Goal: Task Accomplishment & Management: Manage account settings

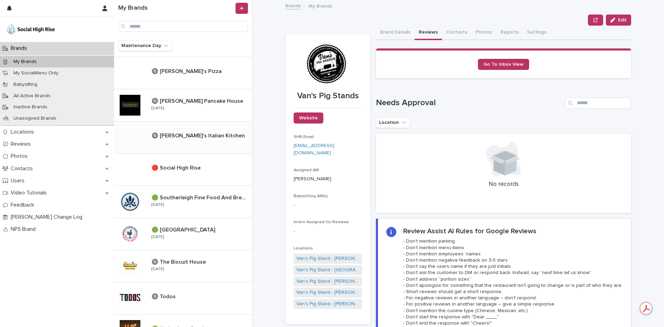
scroll to position [401, 0]
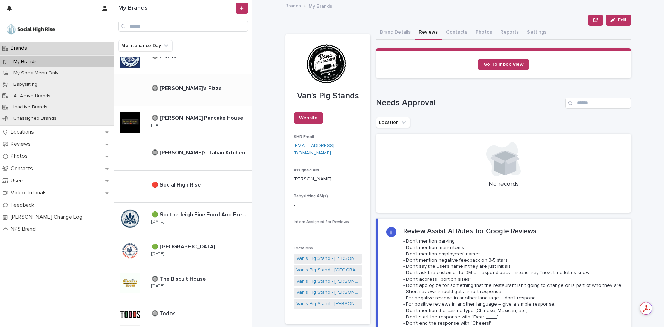
click at [186, 95] on div "🔘 [PERSON_NAME]'s Pizza 🔘 [PERSON_NAME]'s Pizza" at bounding box center [199, 89] width 106 height 15
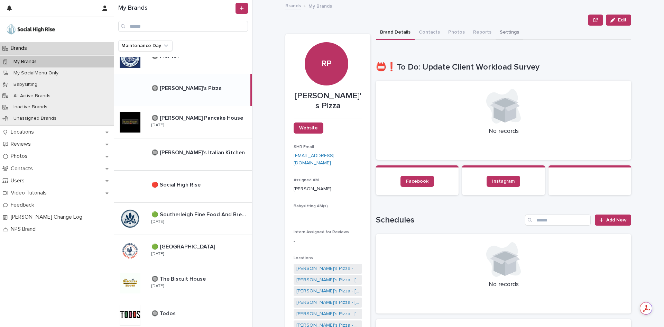
click at [508, 28] on button "Settings" at bounding box center [510, 33] width 28 height 15
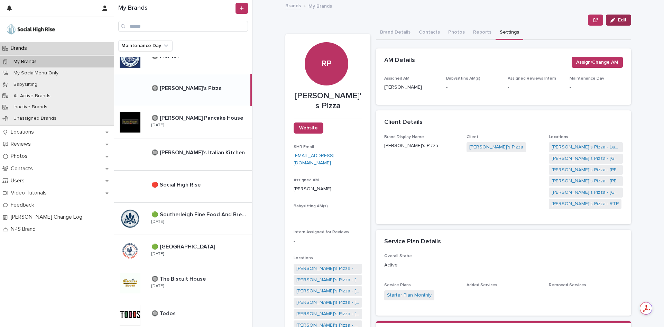
click at [618, 22] on span "Edit" at bounding box center [622, 20] width 9 height 5
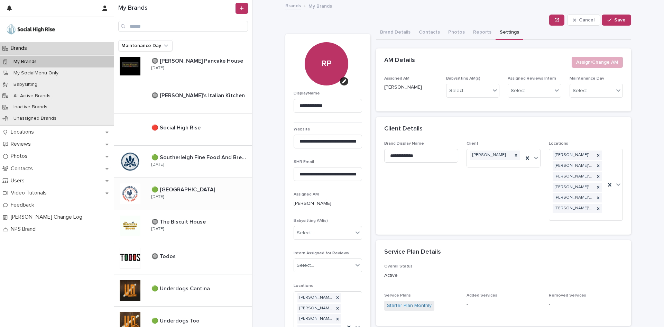
scroll to position [470, 0]
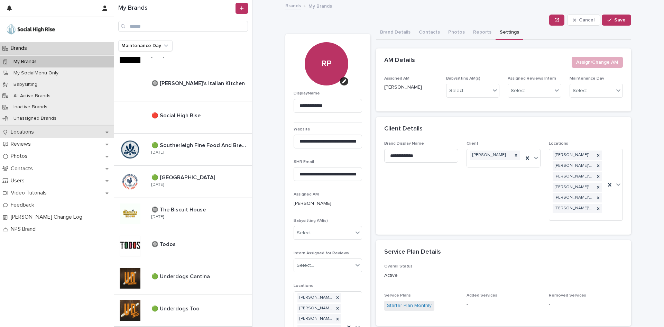
click at [57, 132] on div "Locations" at bounding box center [57, 132] width 114 height 12
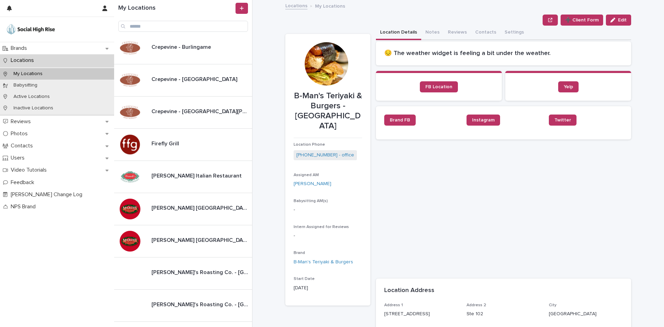
scroll to position [718, 0]
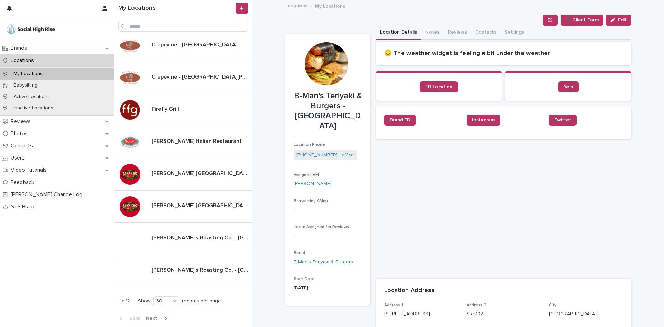
click at [159, 321] on button "Next" at bounding box center [157, 318] width 29 height 6
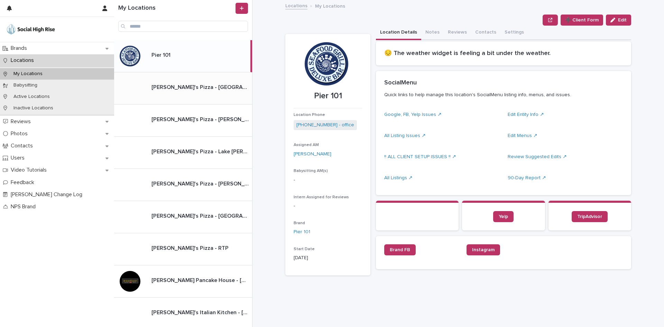
click at [194, 100] on div "[PERSON_NAME]'s Pizza - Alexander Village [PERSON_NAME]'s Pizza - [GEOGRAPHIC_D…" at bounding box center [183, 88] width 138 height 32
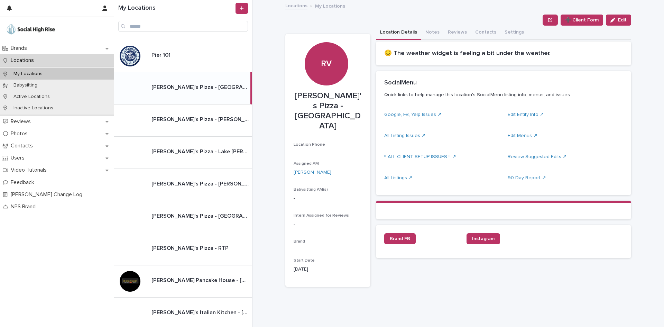
click at [508, 35] on button "Settings" at bounding box center [515, 33] width 28 height 15
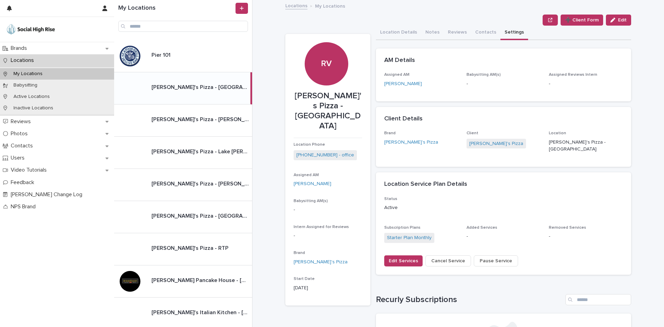
click at [455, 257] on span "Cancel Service" at bounding box center [448, 260] width 34 height 7
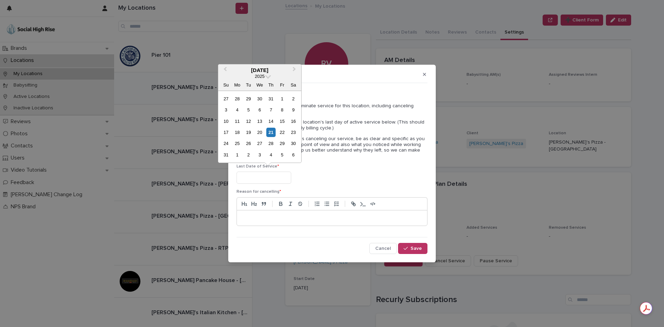
click at [291, 181] on input "text" at bounding box center [264, 178] width 55 height 12
type input "**********"
click at [295, 125] on div "19" at bounding box center [293, 121] width 9 height 9
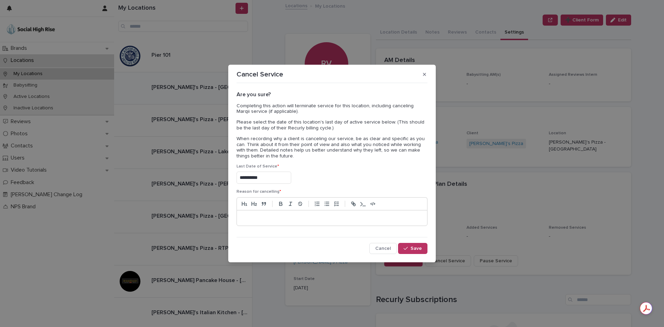
click at [292, 221] on div at bounding box center [332, 217] width 190 height 15
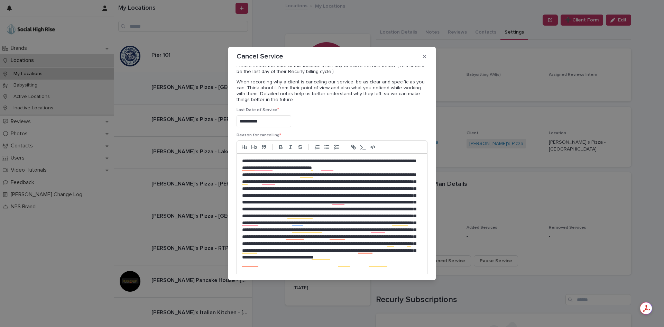
scroll to position [45, 0]
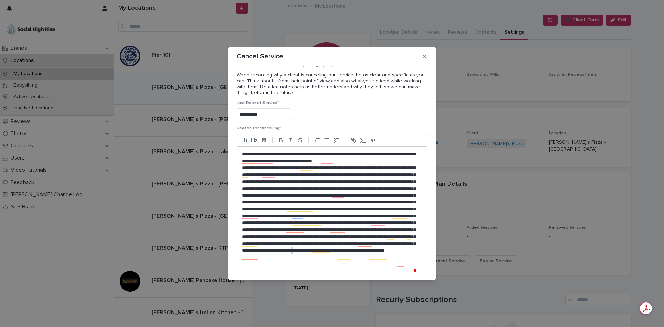
click at [396, 265] on p "To enrich screen reader interactions, please activate Accessibility in Grammarl…" at bounding box center [330, 220] width 176 height 110
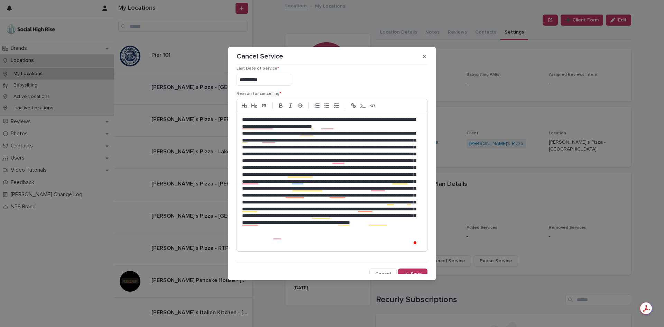
scroll to position [80, 0]
click at [356, 245] on p "To enrich screen reader interactions, please activate Accessibility in Grammarl…" at bounding box center [330, 188] width 176 height 117
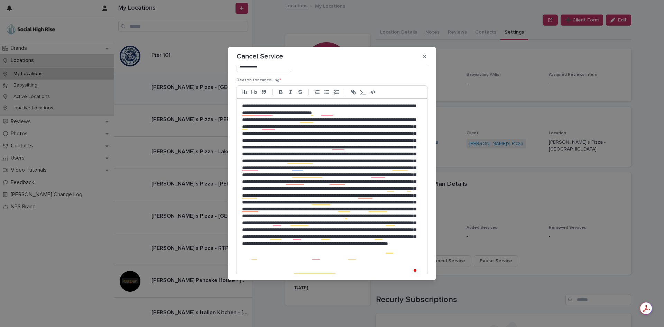
scroll to position [59, 0]
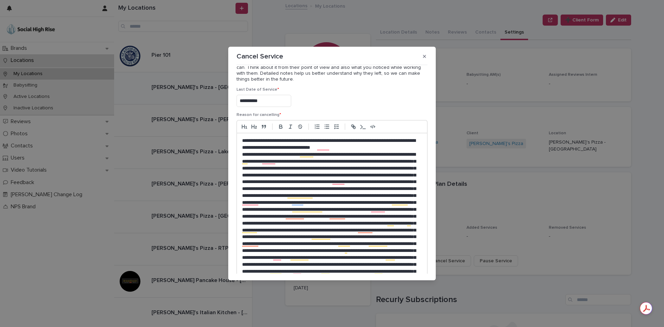
click at [392, 161] on p "To enrich screen reader interactions, please activate Accessibility in Grammarl…" at bounding box center [330, 230] width 176 height 158
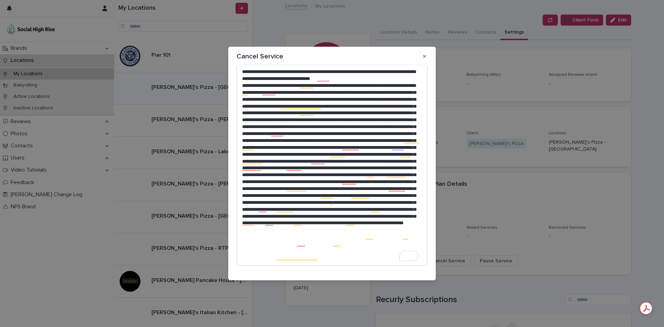
scroll to position [128, 0]
click at [382, 250] on p "To enrich screen reader interactions, please activate Accessibility in Grammarl…" at bounding box center [330, 171] width 176 height 179
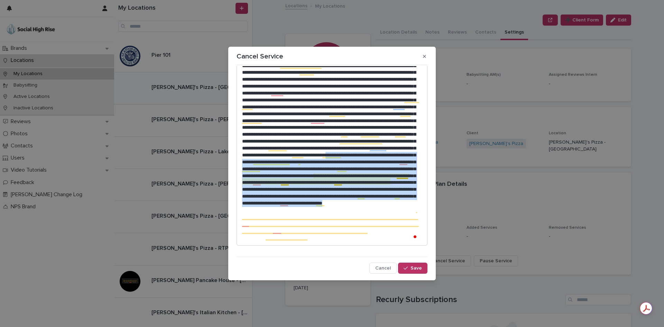
scroll to position [99, 0]
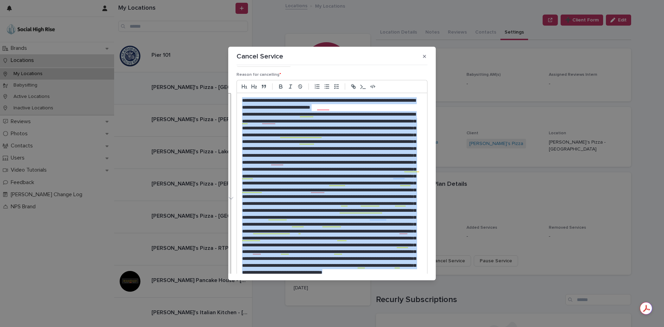
drag, startPoint x: 353, startPoint y: 241, endPoint x: 241, endPoint y: 100, distance: 179.8
click at [241, 100] on div "**********" at bounding box center [332, 203] width 190 height 221
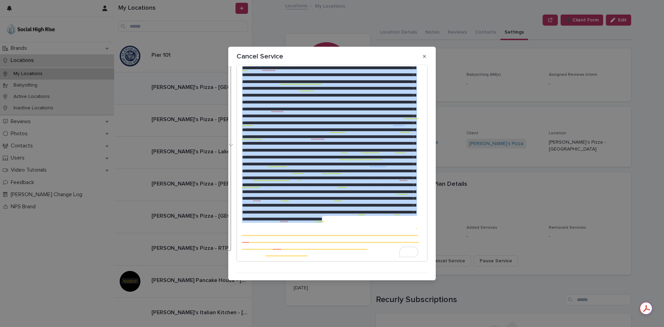
scroll to position [168, 0]
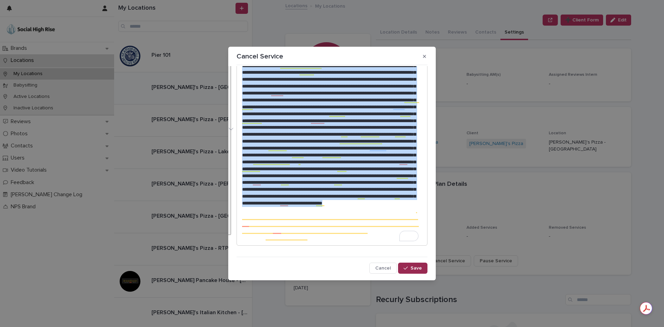
click at [407, 269] on div "button" at bounding box center [407, 268] width 7 height 5
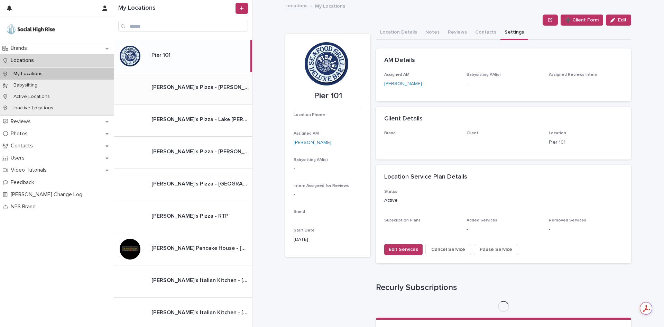
click at [207, 93] on div "[PERSON_NAME]'s Pizza - [PERSON_NAME] Springs [PERSON_NAME]'s Pizza - [PERSON_N…" at bounding box center [199, 87] width 106 height 13
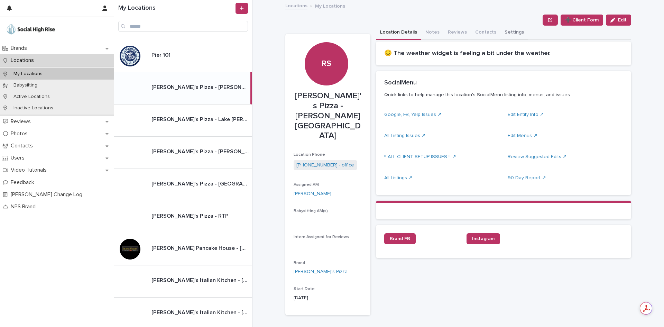
click at [506, 34] on button "Settings" at bounding box center [515, 33] width 28 height 15
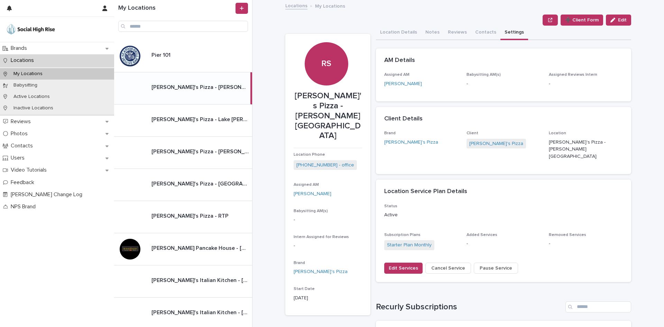
click at [442, 265] on span "Cancel Service" at bounding box center [448, 268] width 34 height 7
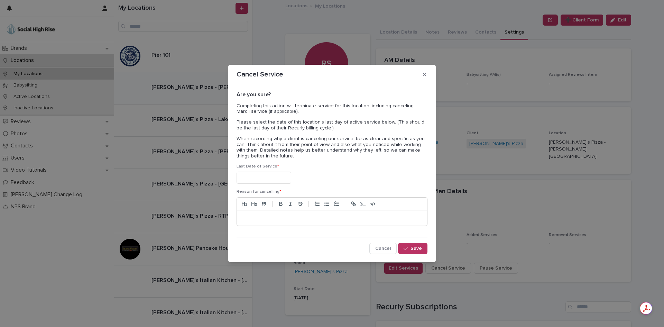
click at [278, 177] on input "text" at bounding box center [264, 178] width 55 height 12
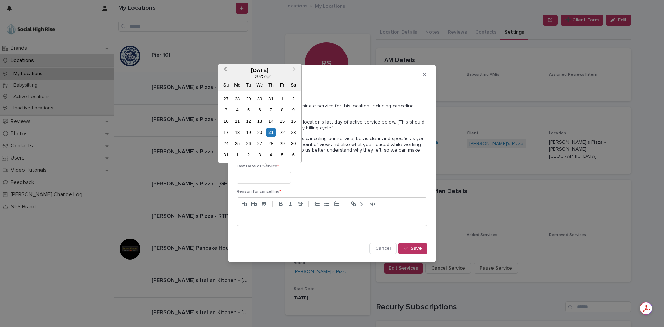
click at [226, 72] on button "Previous Month" at bounding box center [224, 70] width 11 height 11
click at [293, 124] on div "19" at bounding box center [293, 121] width 9 height 9
type input "**********"
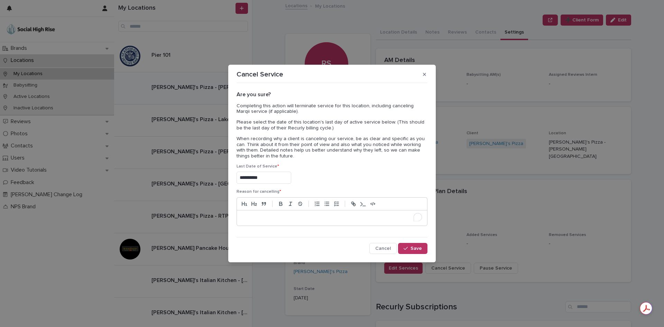
click at [268, 218] on p "To enrich screen reader interactions, please activate Accessibility in Grammarl…" at bounding box center [332, 217] width 180 height 7
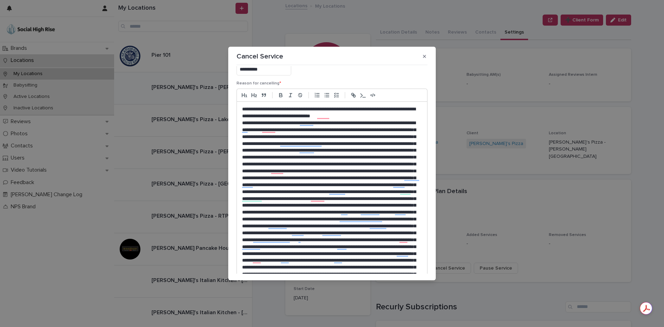
scroll to position [168, 0]
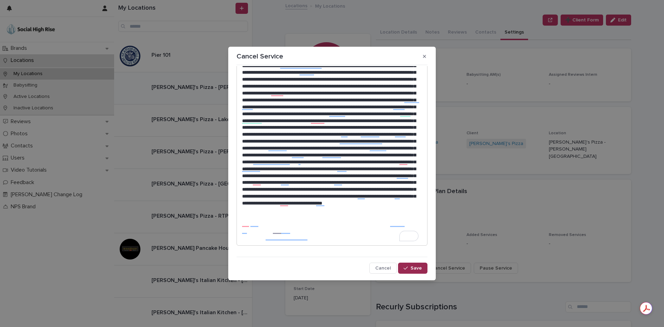
click at [406, 265] on button "Save" at bounding box center [412, 268] width 29 height 11
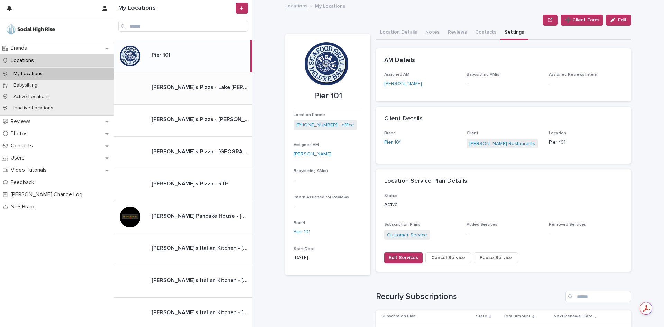
click at [205, 99] on div "[PERSON_NAME]'s Pizza - Lake [PERSON_NAME] [PERSON_NAME]'s Pizza - Lake [PERSON…" at bounding box center [183, 88] width 138 height 32
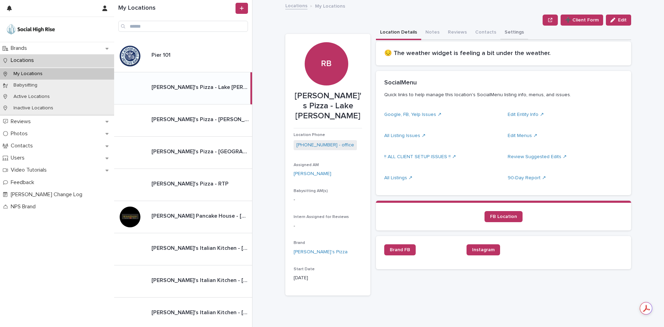
click at [501, 33] on button "Settings" at bounding box center [515, 33] width 28 height 15
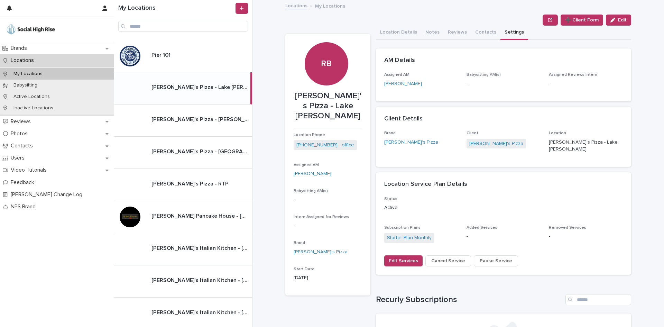
click at [444, 261] on span "Cancel Service" at bounding box center [448, 260] width 34 height 7
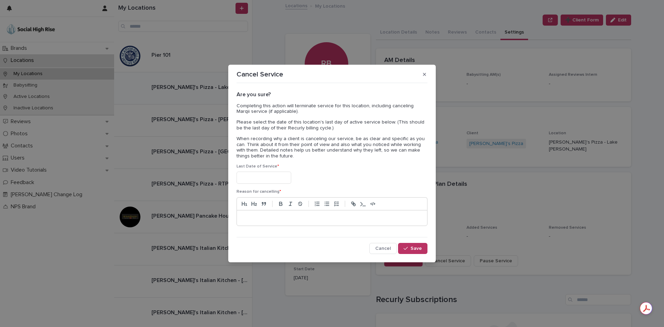
click at [291, 176] on input "text" at bounding box center [264, 178] width 55 height 12
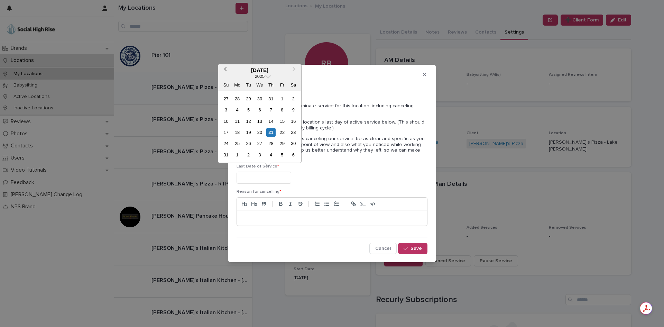
click at [227, 71] on button "Previous Month" at bounding box center [224, 70] width 11 height 11
click at [292, 122] on div "19" at bounding box center [293, 121] width 9 height 9
type input "**********"
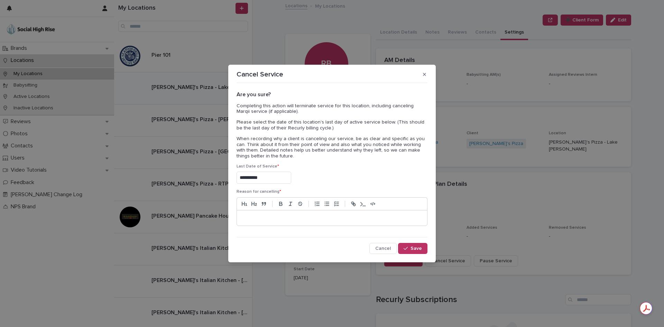
click at [300, 217] on p at bounding box center [332, 217] width 180 height 7
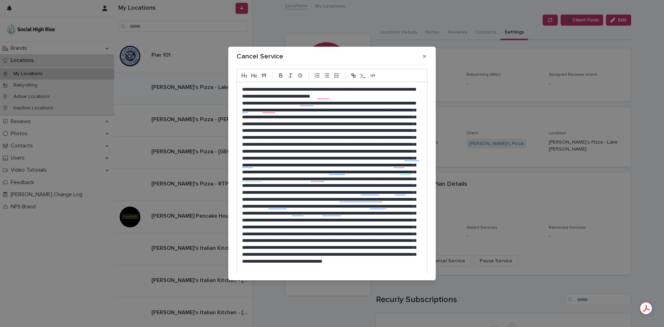
scroll to position [168, 0]
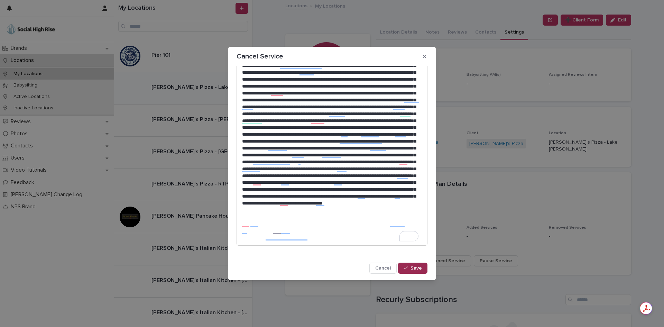
click at [407, 270] on button "Save" at bounding box center [412, 268] width 29 height 11
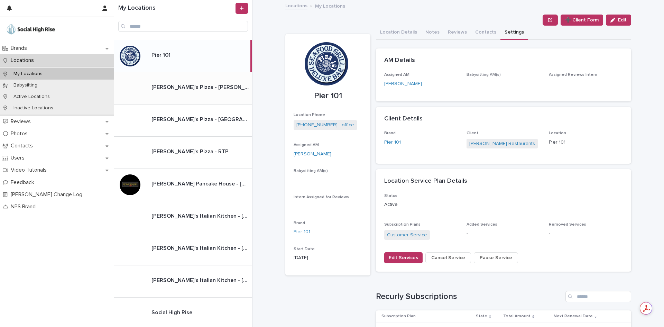
click at [207, 94] on div "[PERSON_NAME]'s Pizza - [PERSON_NAME] [PERSON_NAME]'s Pizza - [PERSON_NAME]" at bounding box center [199, 87] width 106 height 13
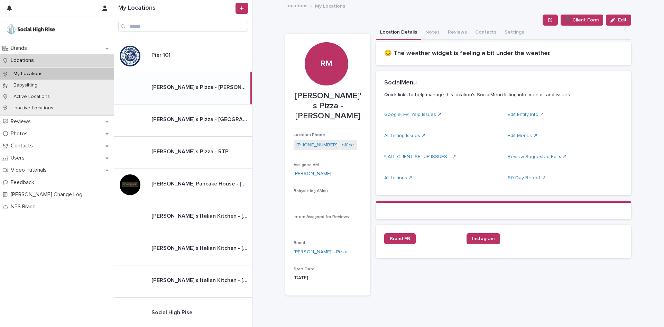
click at [518, 30] on div "Location Details Notes Reviews Contacts Settings" at bounding box center [503, 33] width 255 height 15
click at [512, 31] on button "Settings" at bounding box center [515, 33] width 28 height 15
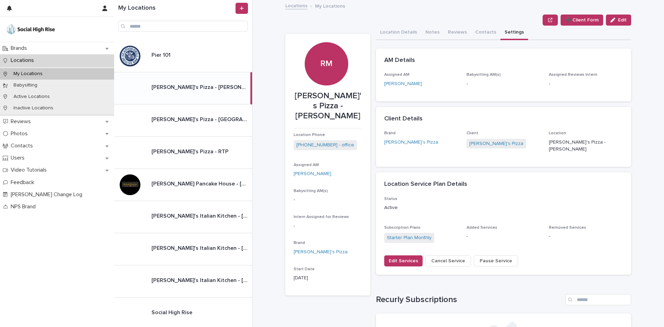
click at [447, 260] on span "Cancel Service" at bounding box center [448, 260] width 34 height 7
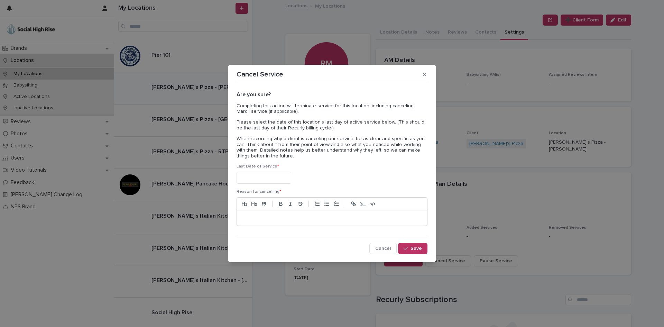
click at [243, 180] on input "text" at bounding box center [264, 178] width 55 height 12
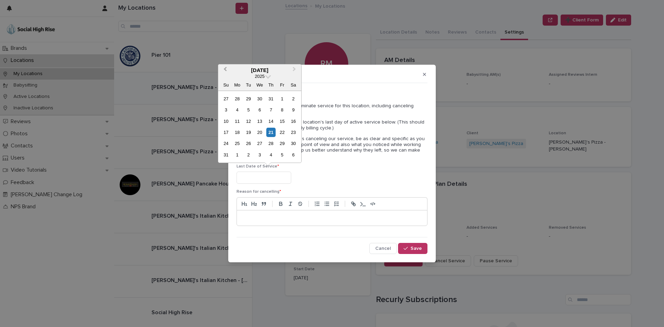
click at [225, 69] on span "Previous Month" at bounding box center [225, 69] width 0 height 9
click at [297, 121] on div "19" at bounding box center [293, 121] width 9 height 9
type input "**********"
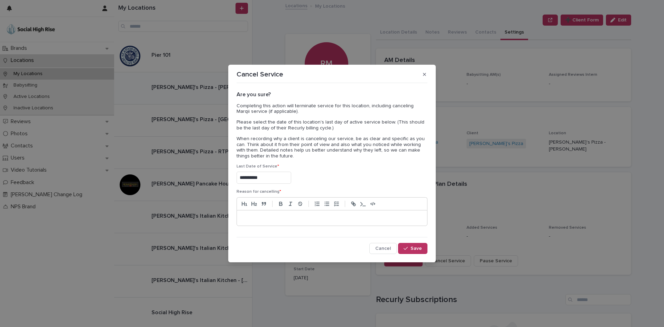
click at [299, 217] on p at bounding box center [332, 217] width 180 height 7
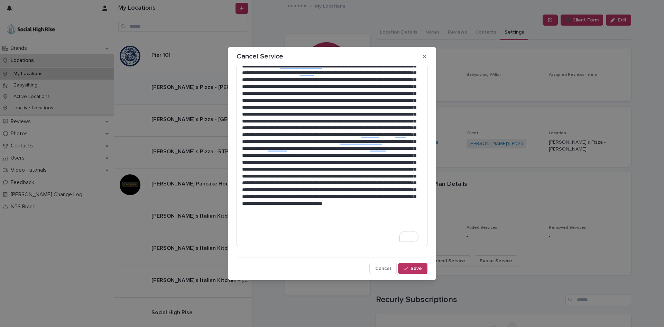
scroll to position [168, 0]
click at [406, 266] on div "button" at bounding box center [407, 268] width 7 height 5
